Goal: Find specific page/section: Find specific page/section

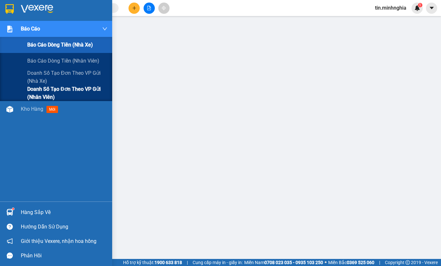
click at [71, 94] on span "Doanh số tạo đơn theo VP gửi (nhân viên)" at bounding box center [67, 93] width 80 height 16
click at [72, 95] on span "Doanh số tạo đơn theo VP gửi (nhân viên)" at bounding box center [67, 93] width 80 height 16
click at [74, 95] on span "Doanh số tạo đơn theo VP gửi (nhân viên)" at bounding box center [67, 93] width 80 height 16
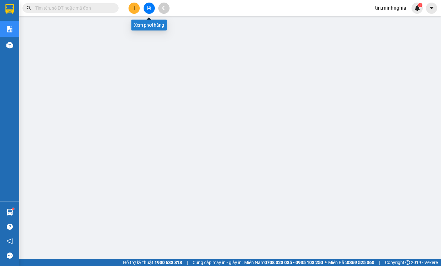
click at [150, 8] on icon "file-add" at bounding box center [149, 8] width 4 height 4
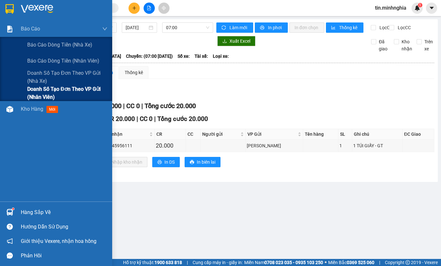
click at [72, 90] on span "Doanh số tạo đơn theo VP gửi (nhân viên)" at bounding box center [67, 93] width 80 height 16
click at [72, 93] on span "Doanh số tạo đơn theo VP gửi (nhân viên)" at bounding box center [67, 93] width 80 height 16
click at [74, 94] on span "Doanh số tạo đơn theo VP gửi (nhân viên)" at bounding box center [67, 93] width 80 height 16
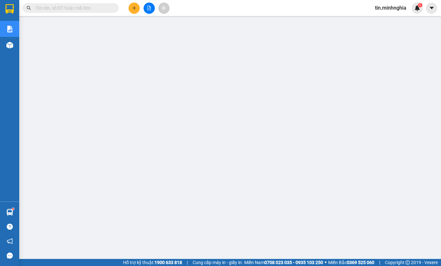
click at [86, 9] on input "text" at bounding box center [73, 7] width 76 height 7
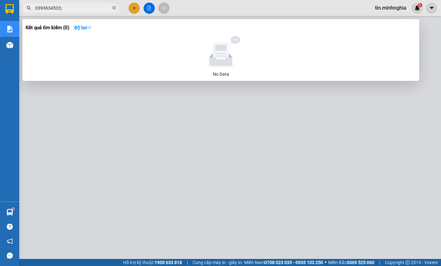
type input "0393634533;"
click at [170, 98] on div at bounding box center [220, 133] width 441 height 266
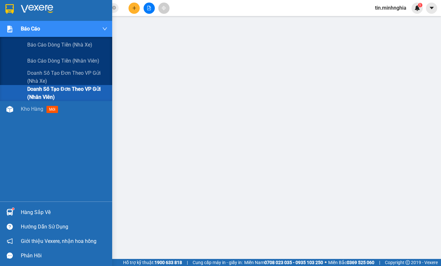
click at [79, 86] on span "Doanh số tạo đơn theo VP gửi (nhân viên)" at bounding box center [67, 93] width 80 height 16
click at [79, 87] on span "Doanh số tạo đơn theo VP gửi (nhân viên)" at bounding box center [67, 93] width 80 height 16
click at [80, 87] on span "Doanh số tạo đơn theo VP gửi (nhân viên)" at bounding box center [67, 93] width 80 height 16
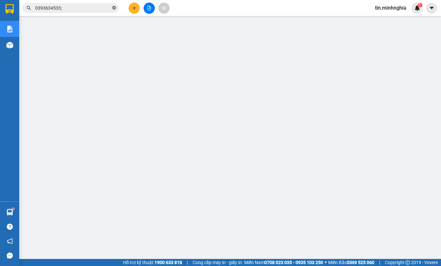
click at [113, 7] on icon "close-circle" at bounding box center [114, 8] width 4 height 4
